Goal: Task Accomplishment & Management: Manage account settings

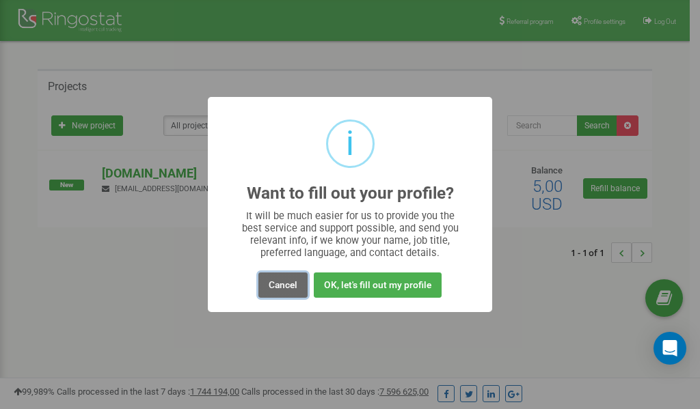
click at [278, 288] on button "Cancel" at bounding box center [282, 285] width 49 height 25
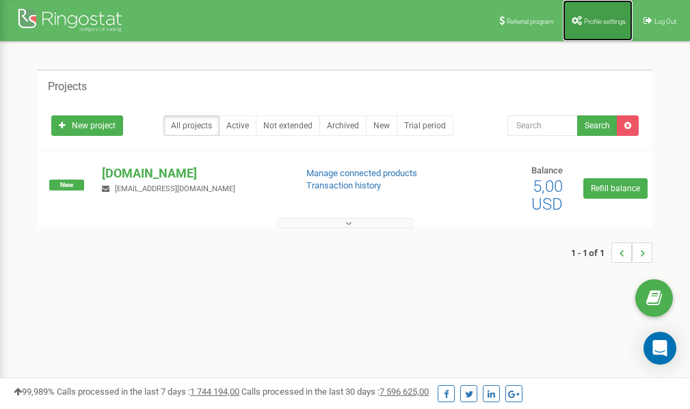
click at [595, 18] on span "Profile settings" at bounding box center [605, 22] width 42 height 8
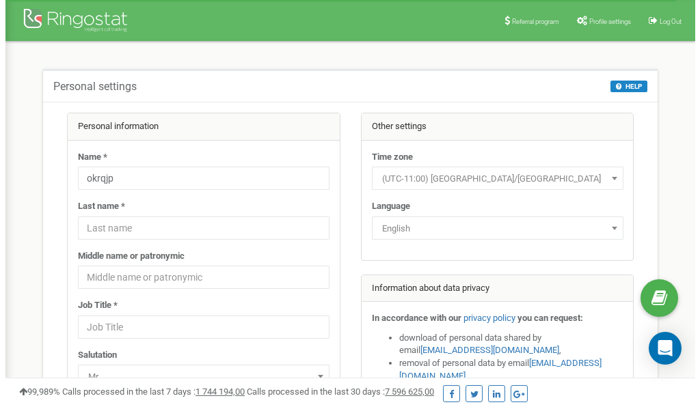
scroll to position [68, 0]
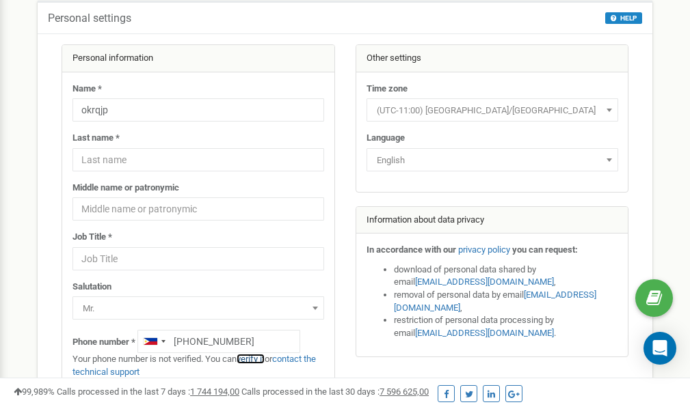
click at [257, 360] on link "verify it" at bounding box center [251, 359] width 28 height 10
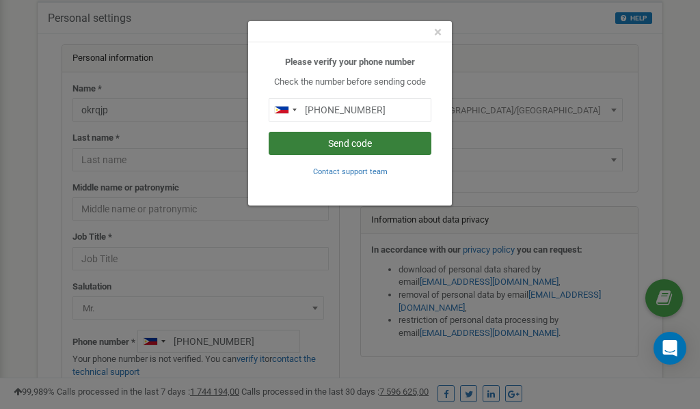
click at [339, 144] on button "Send code" at bounding box center [350, 143] width 163 height 23
